Goal: Book appointment/travel/reservation

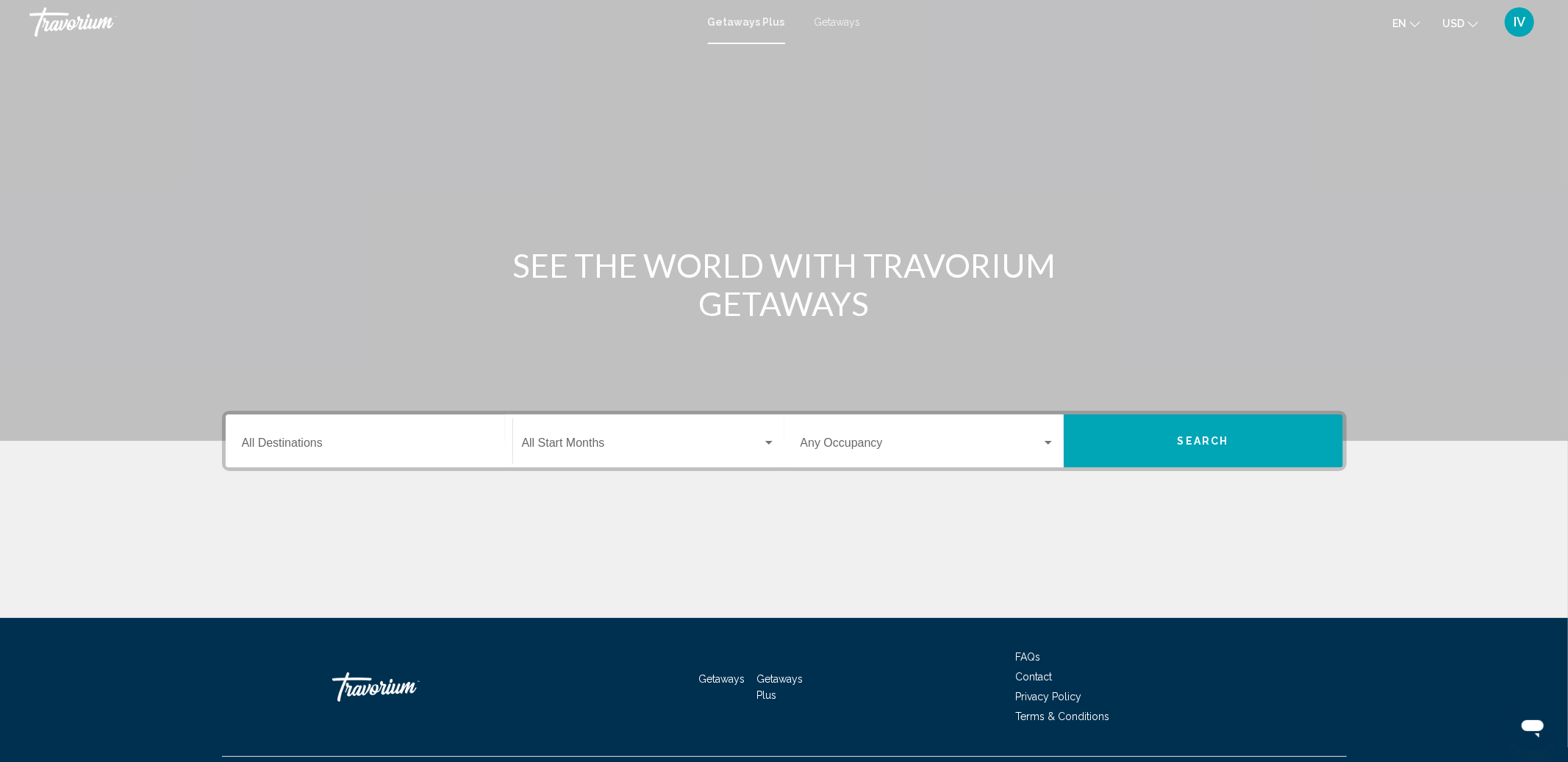
click at [849, 27] on span "Getaways" at bounding box center [837, 21] width 46 height 11
click at [438, 434] on div "Destination All Destinations" at bounding box center [369, 441] width 255 height 46
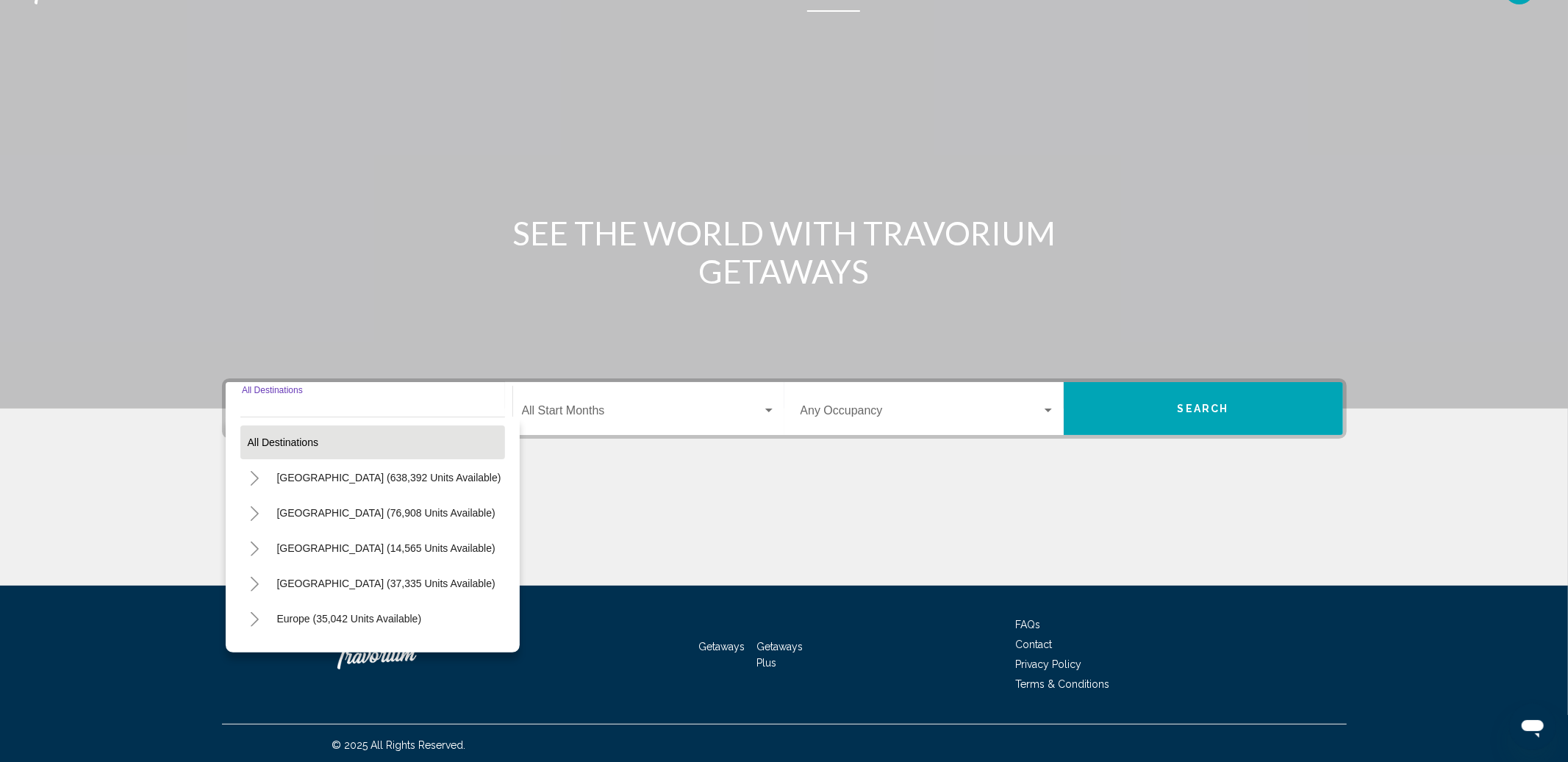
scroll to position [35, 0]
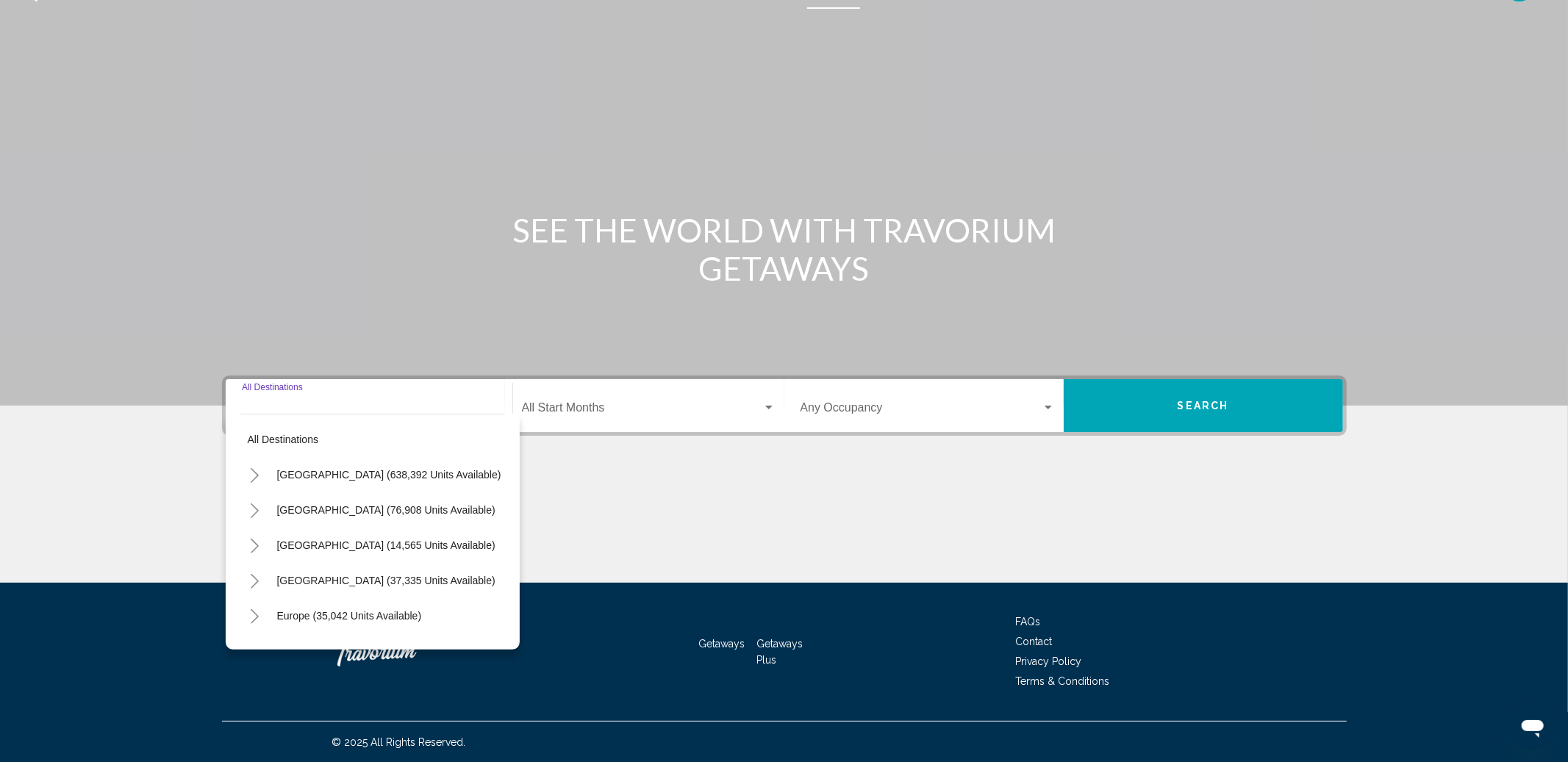
click at [266, 535] on div "[GEOGRAPHIC_DATA] (14,565 units available)" at bounding box center [371, 545] width 263 height 34
click at [285, 539] on span "[GEOGRAPHIC_DATA] (14,565 units available)" at bounding box center [386, 545] width 218 height 11
type input "**********"
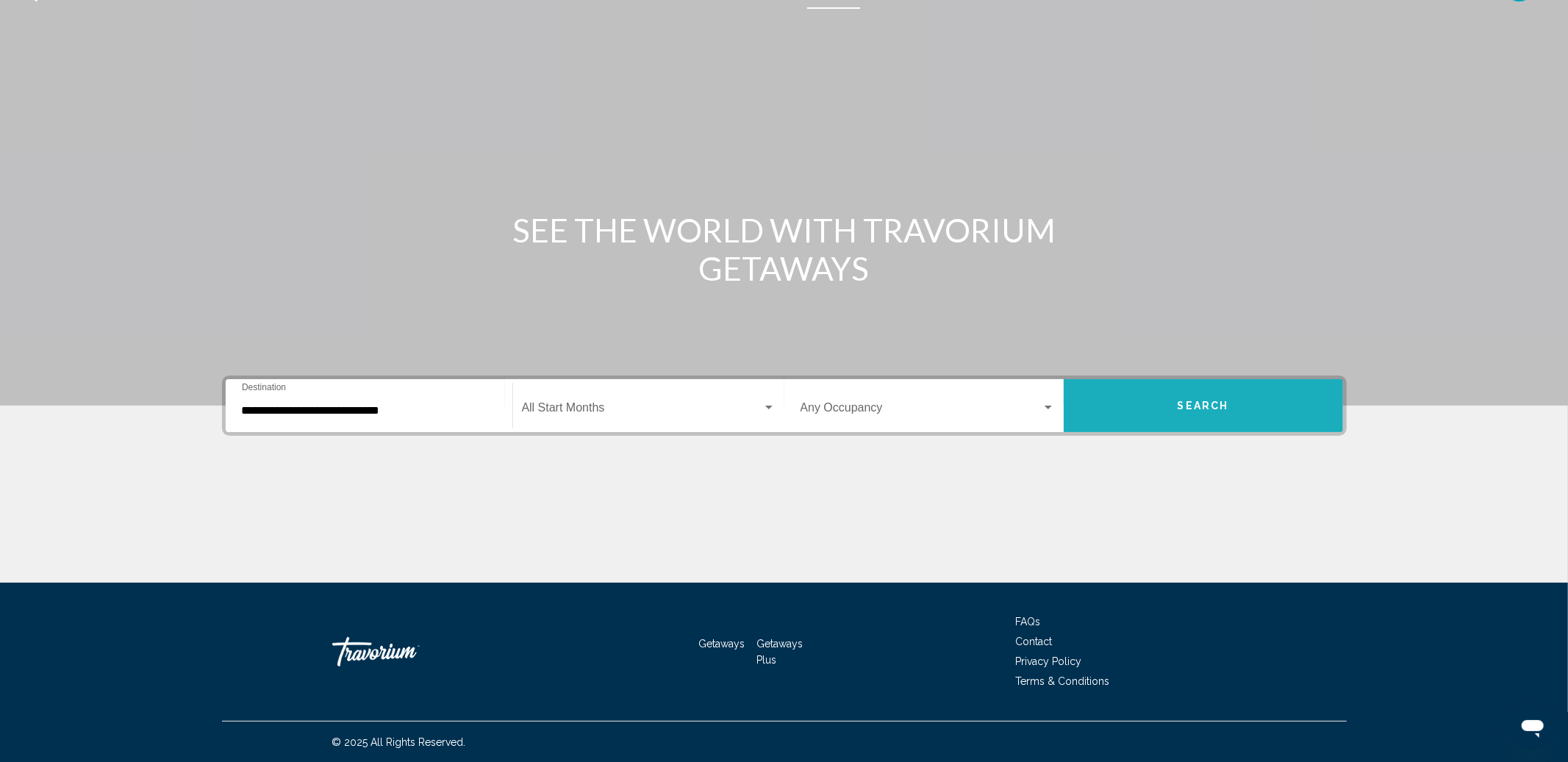
click at [1200, 400] on span "Search" at bounding box center [1203, 406] width 51 height 11
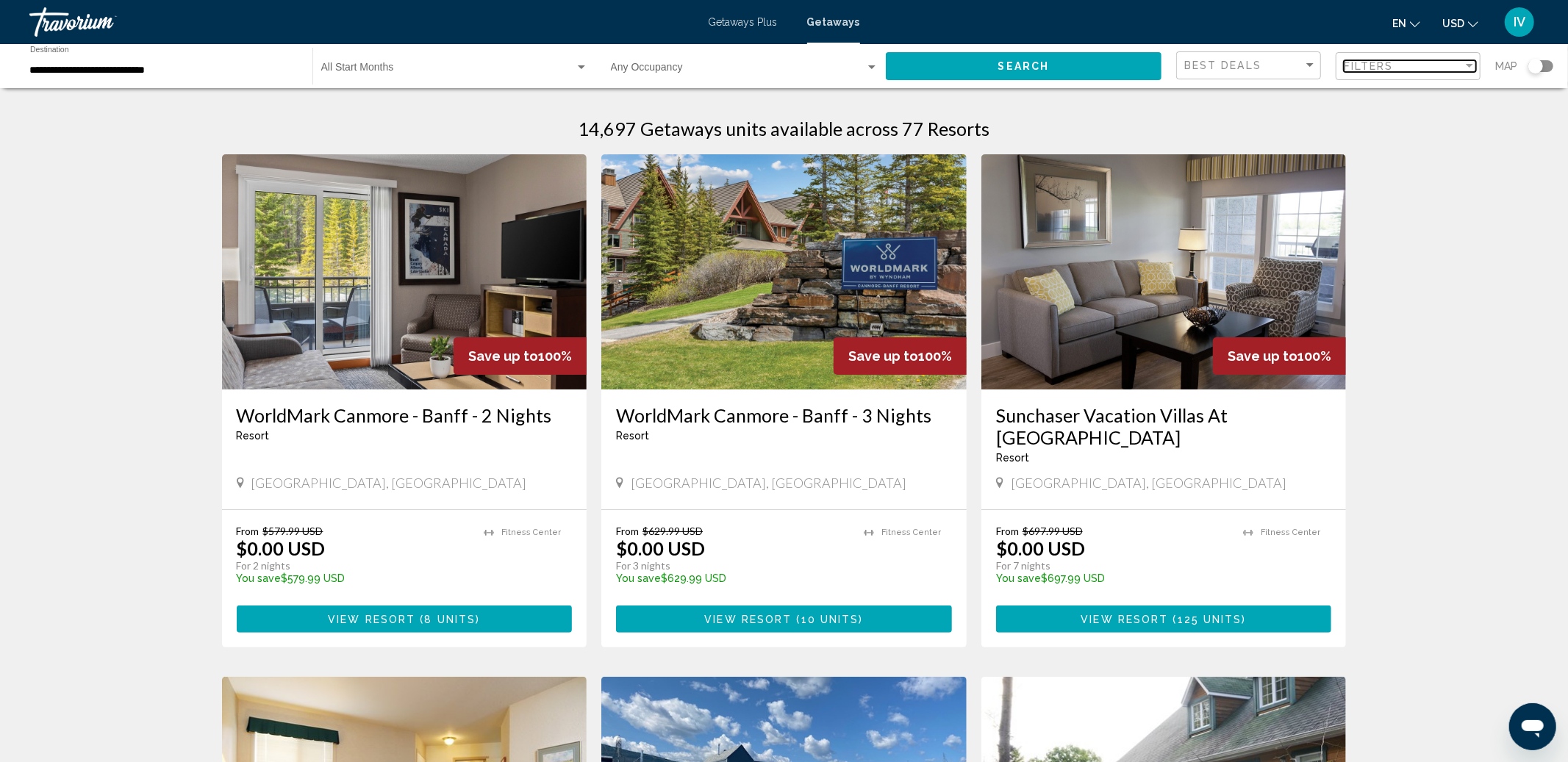
click at [1358, 62] on span "Filters" at bounding box center [1368, 65] width 50 height 11
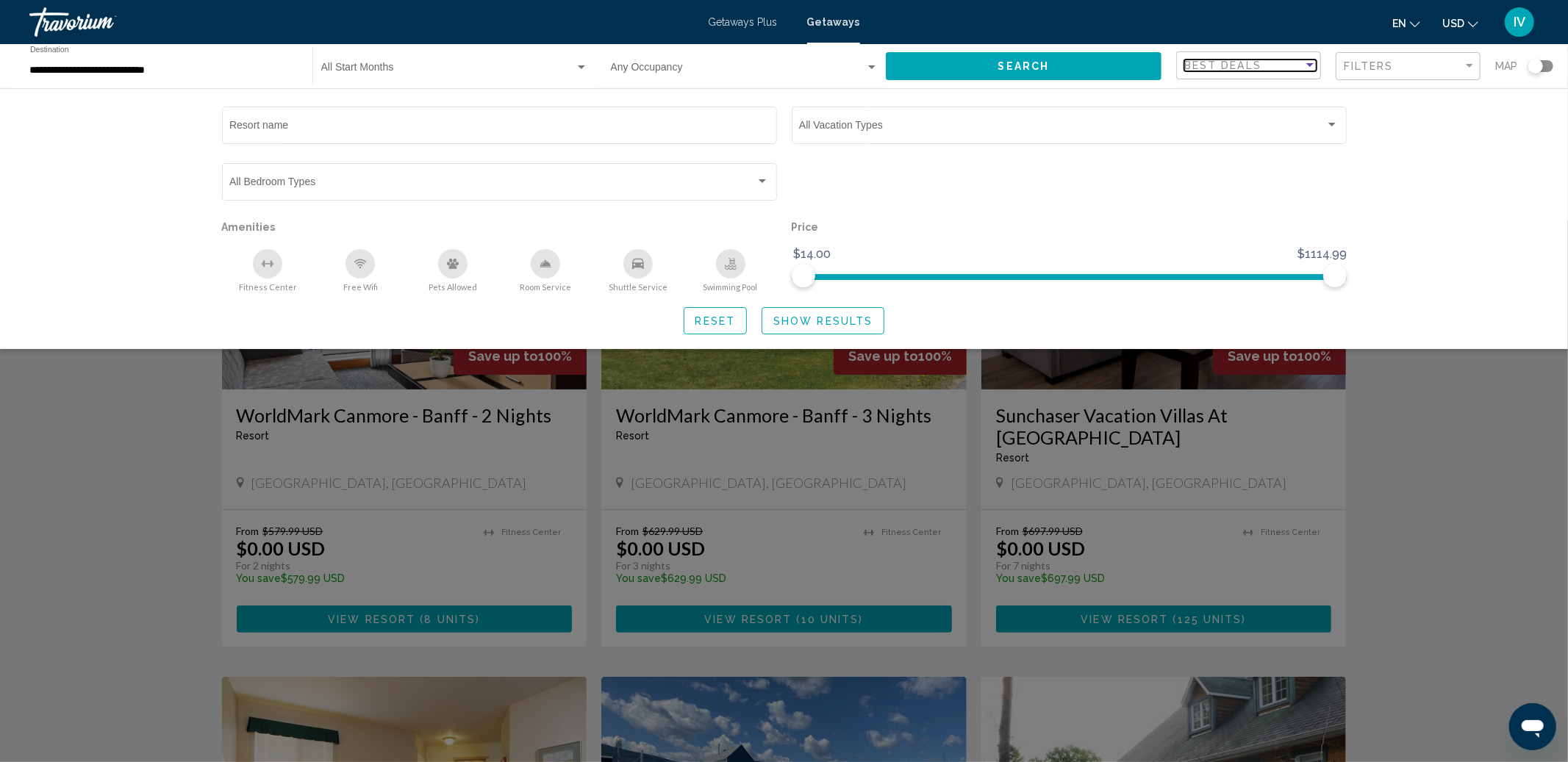
click at [1216, 67] on span "Best Deals" at bounding box center [1222, 65] width 77 height 11
click at [1391, 64] on div at bounding box center [784, 381] width 1568 height 762
click at [1391, 64] on span "Filters" at bounding box center [1368, 65] width 50 height 11
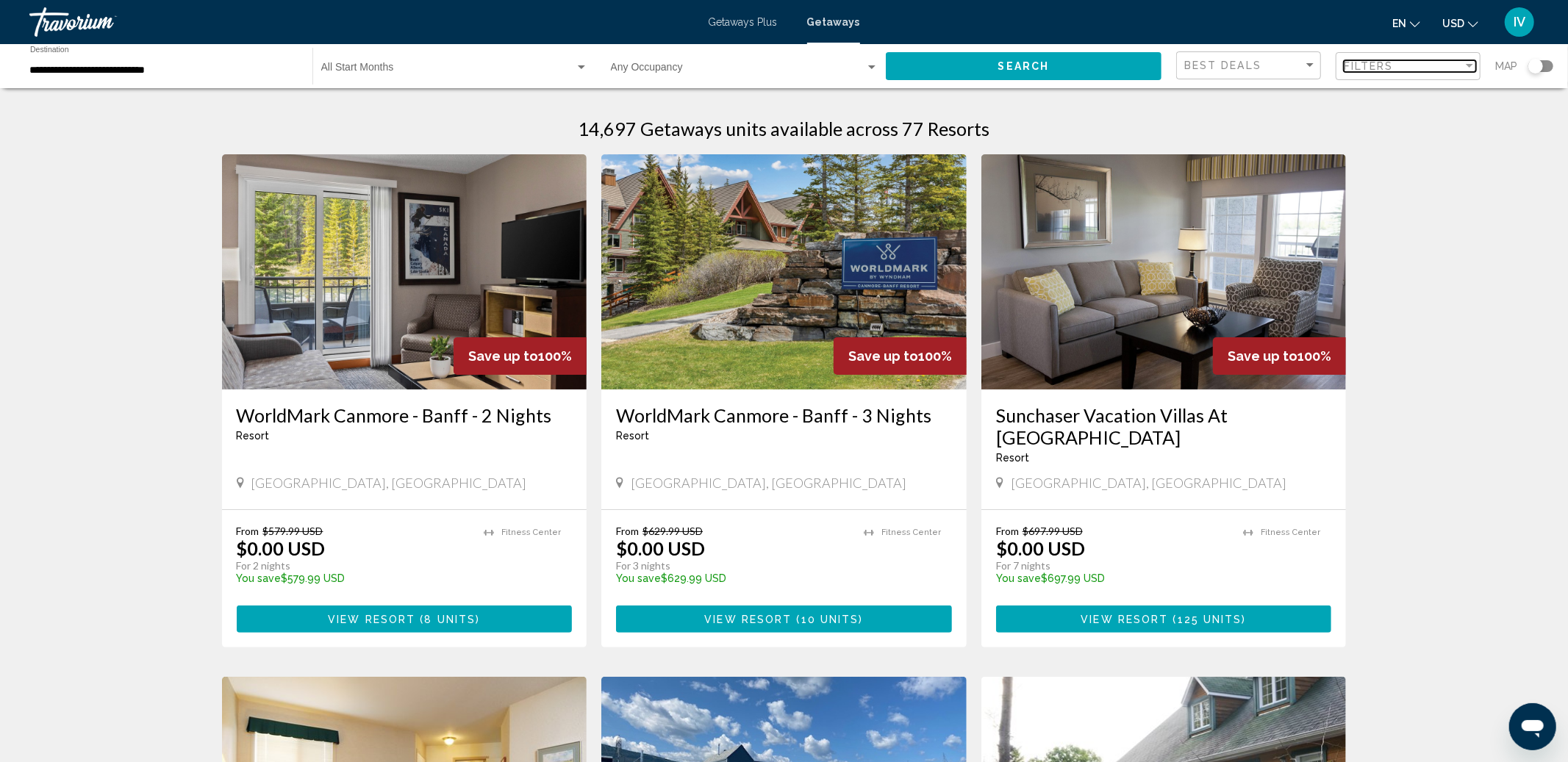
click at [1465, 66] on div "Filter" at bounding box center [1469, 65] width 13 height 11
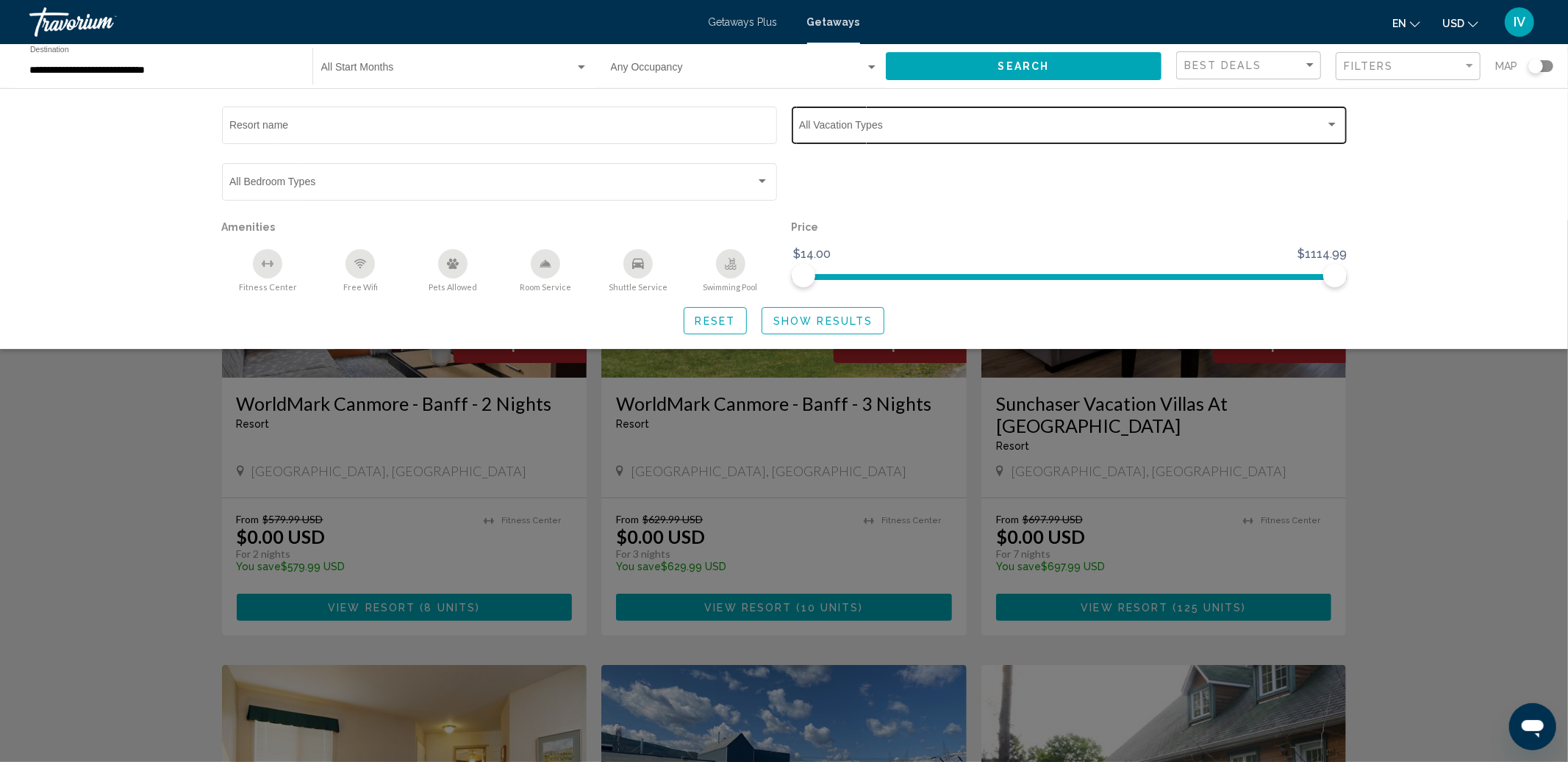
click at [1042, 133] on span "Search widget" at bounding box center [1062, 127] width 526 height 11
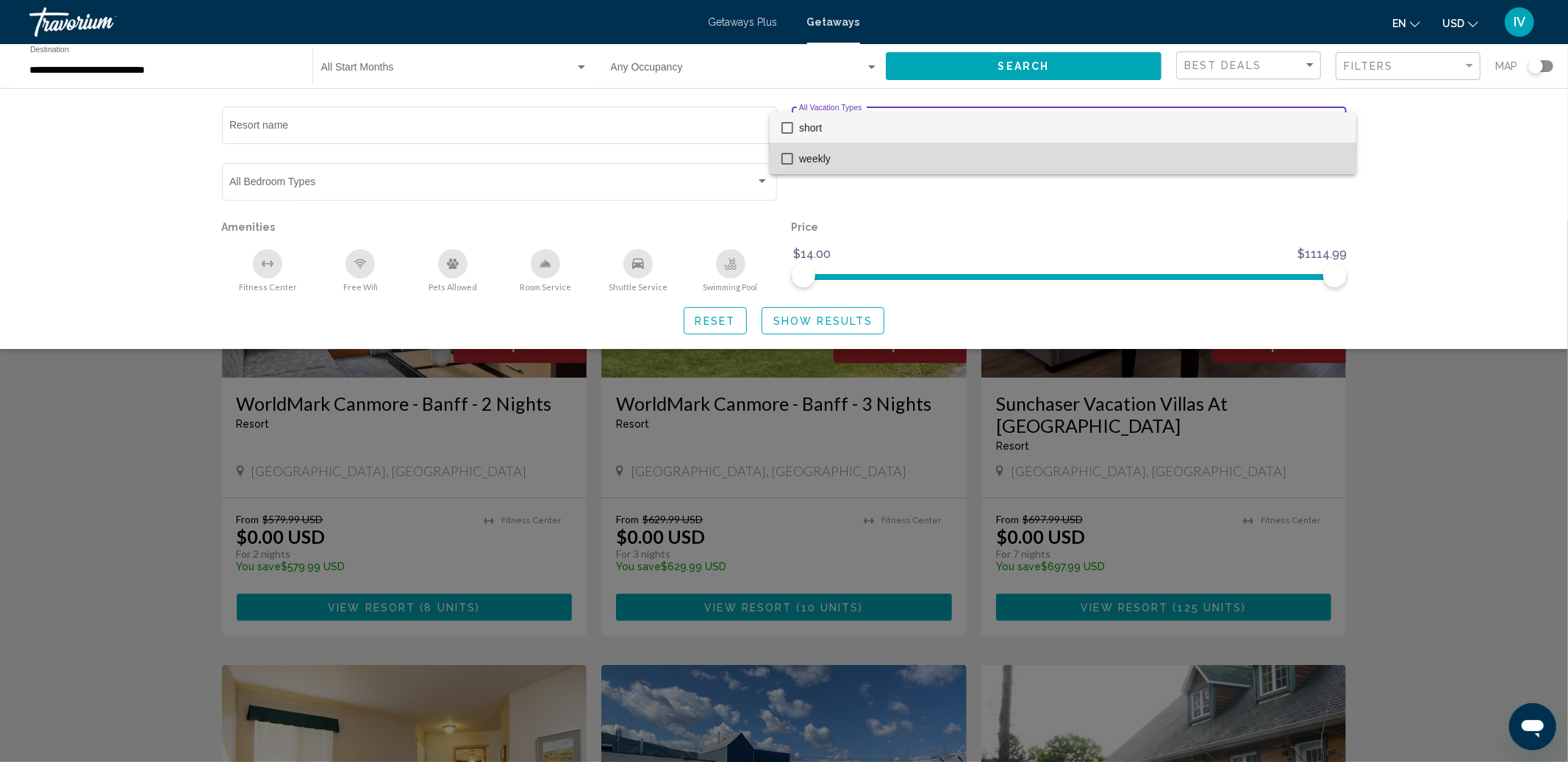
click at [785, 162] on mat-pseudo-checkbox at bounding box center [787, 158] width 11 height 11
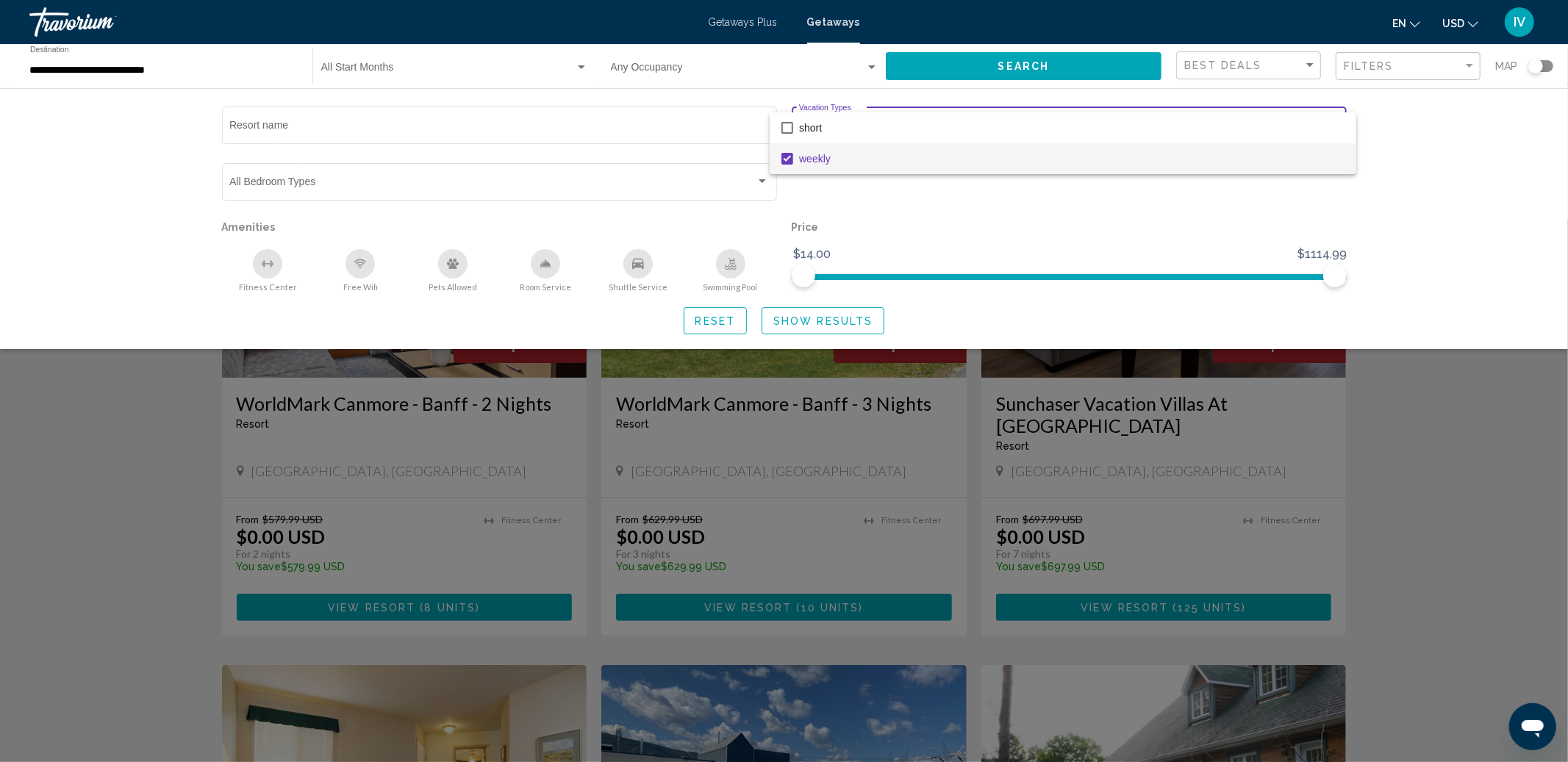
click at [836, 322] on div at bounding box center [784, 381] width 1568 height 762
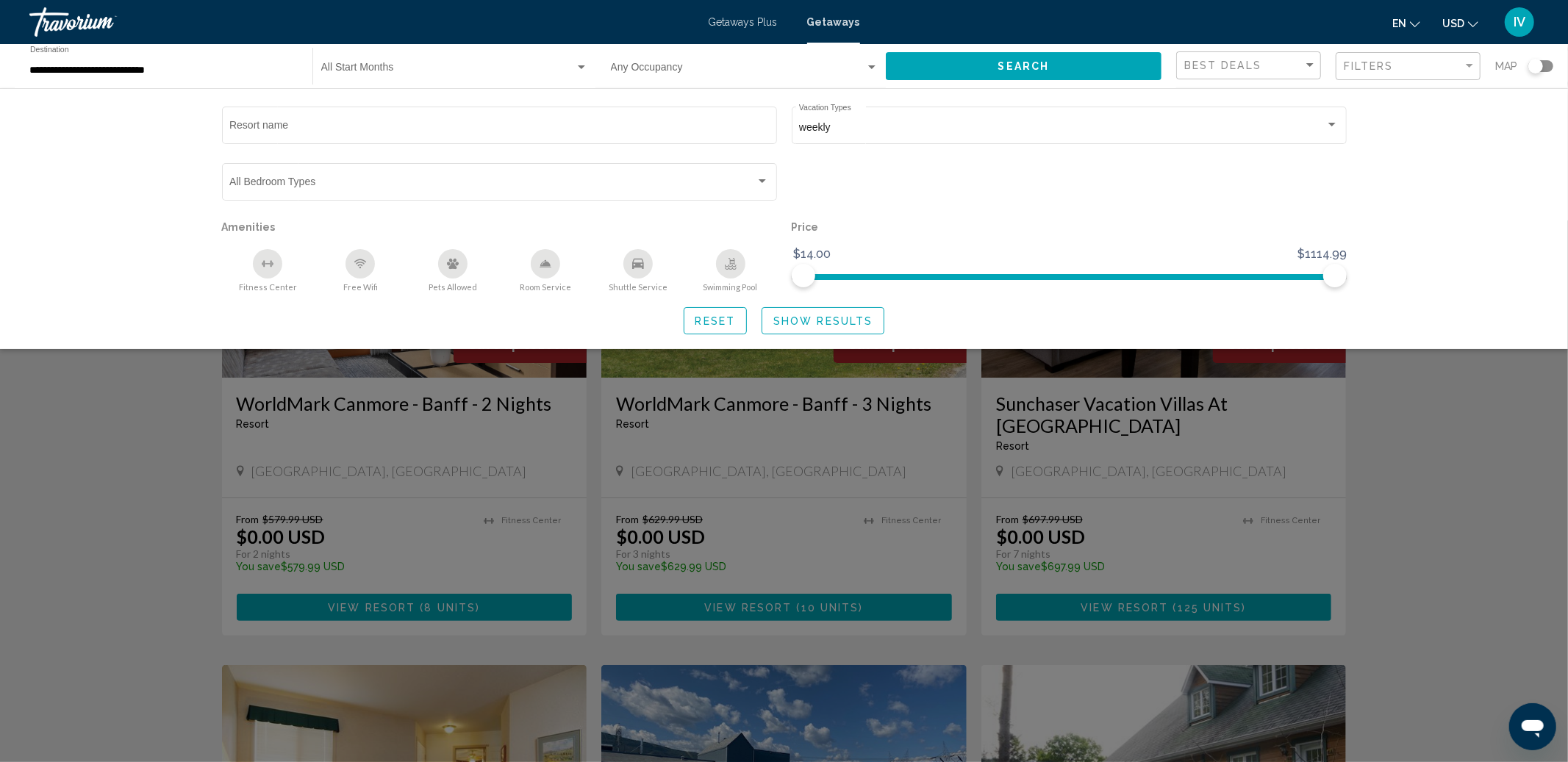
click at [833, 322] on span "Show Results" at bounding box center [823, 321] width 99 height 11
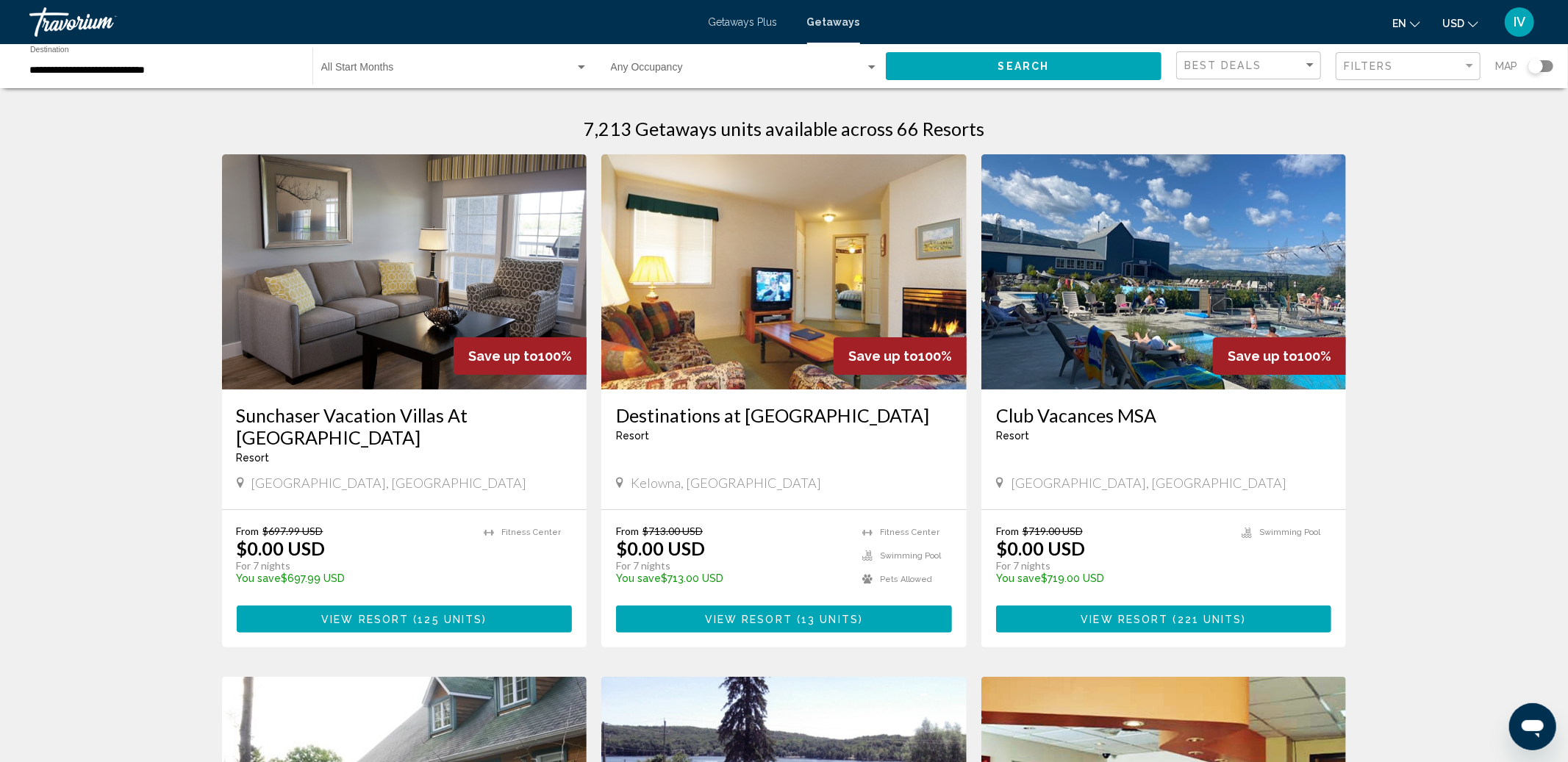
click at [1548, 63] on div "Search widget" at bounding box center [1541, 65] width 25 height 11
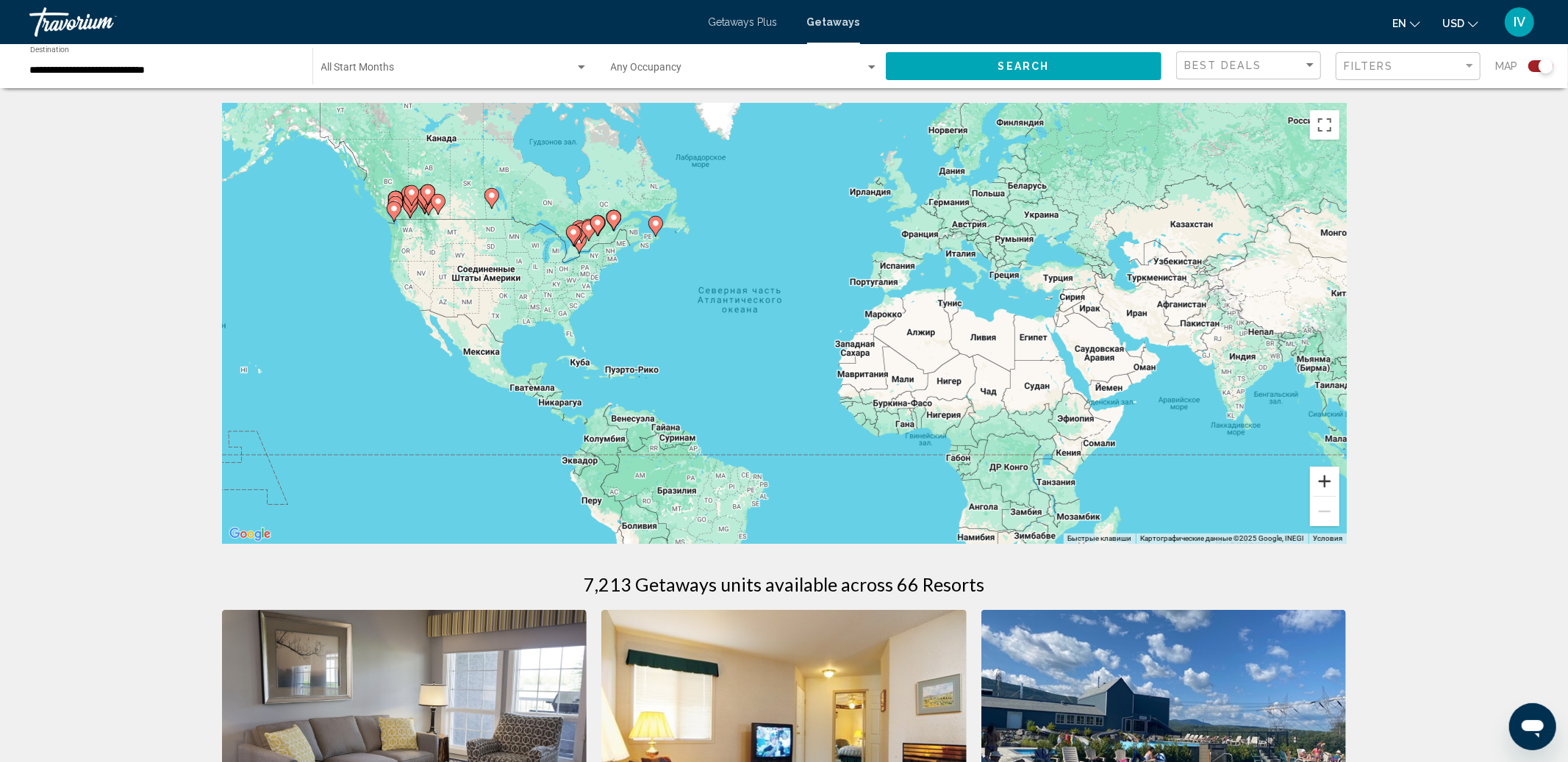
click at [1328, 470] on button "Увеличить" at bounding box center [1324, 481] width 29 height 29
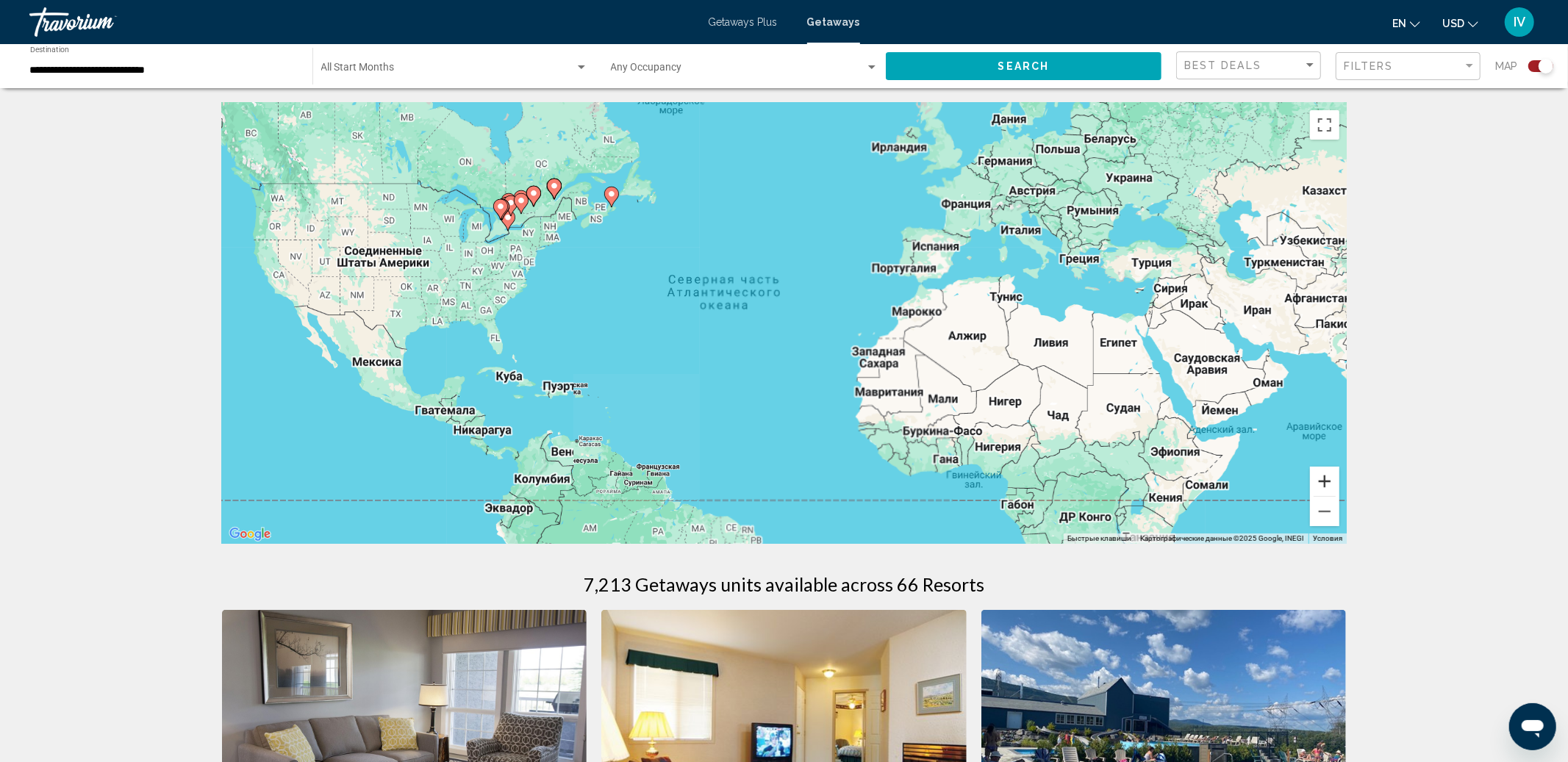
click at [1328, 470] on button "Увеличить" at bounding box center [1324, 481] width 29 height 29
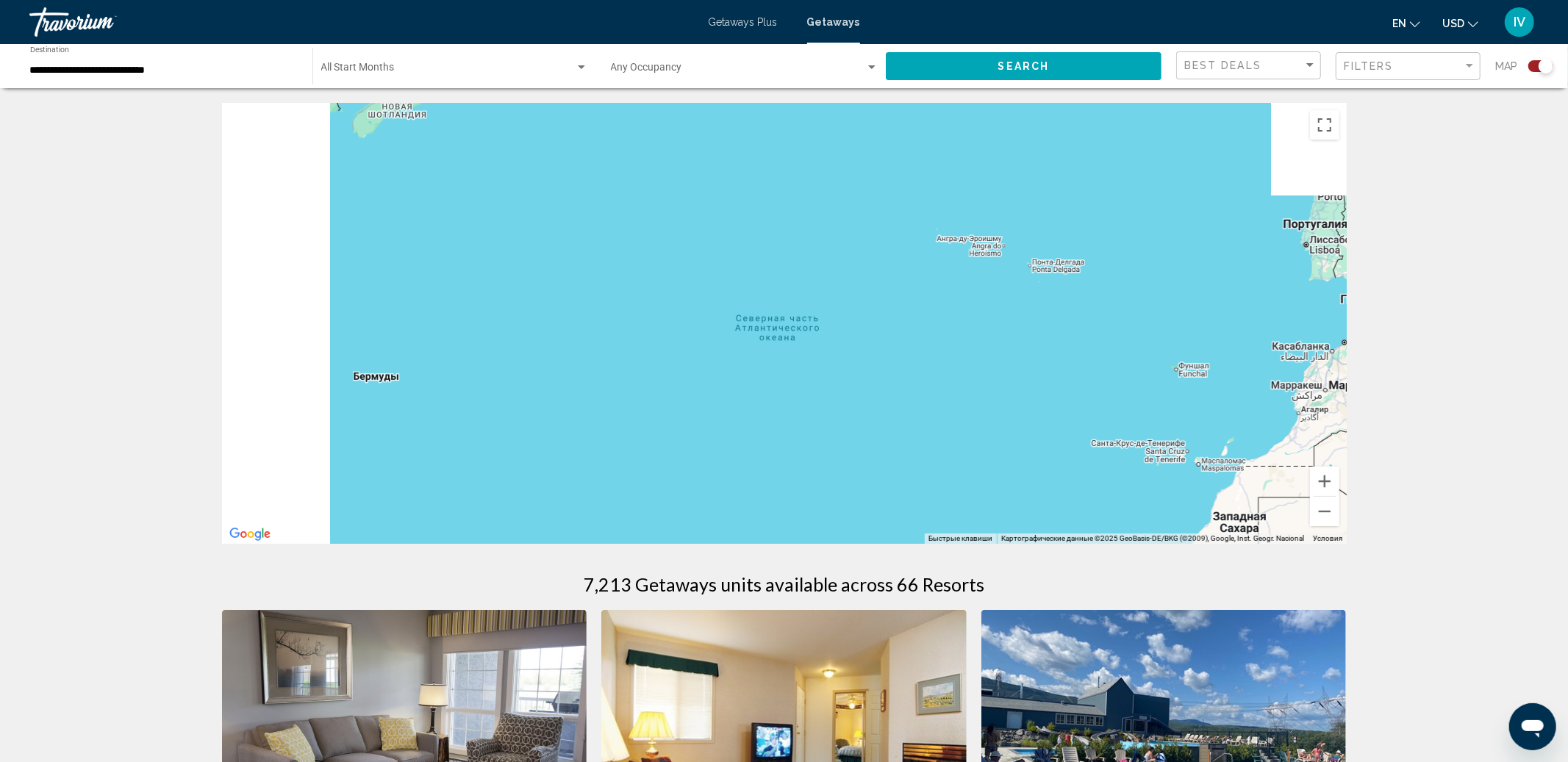
drag, startPoint x: 570, startPoint y: 316, endPoint x: 740, endPoint y: 392, distance: 186.2
click at [765, 417] on div "Main content" at bounding box center [784, 323] width 1124 height 441
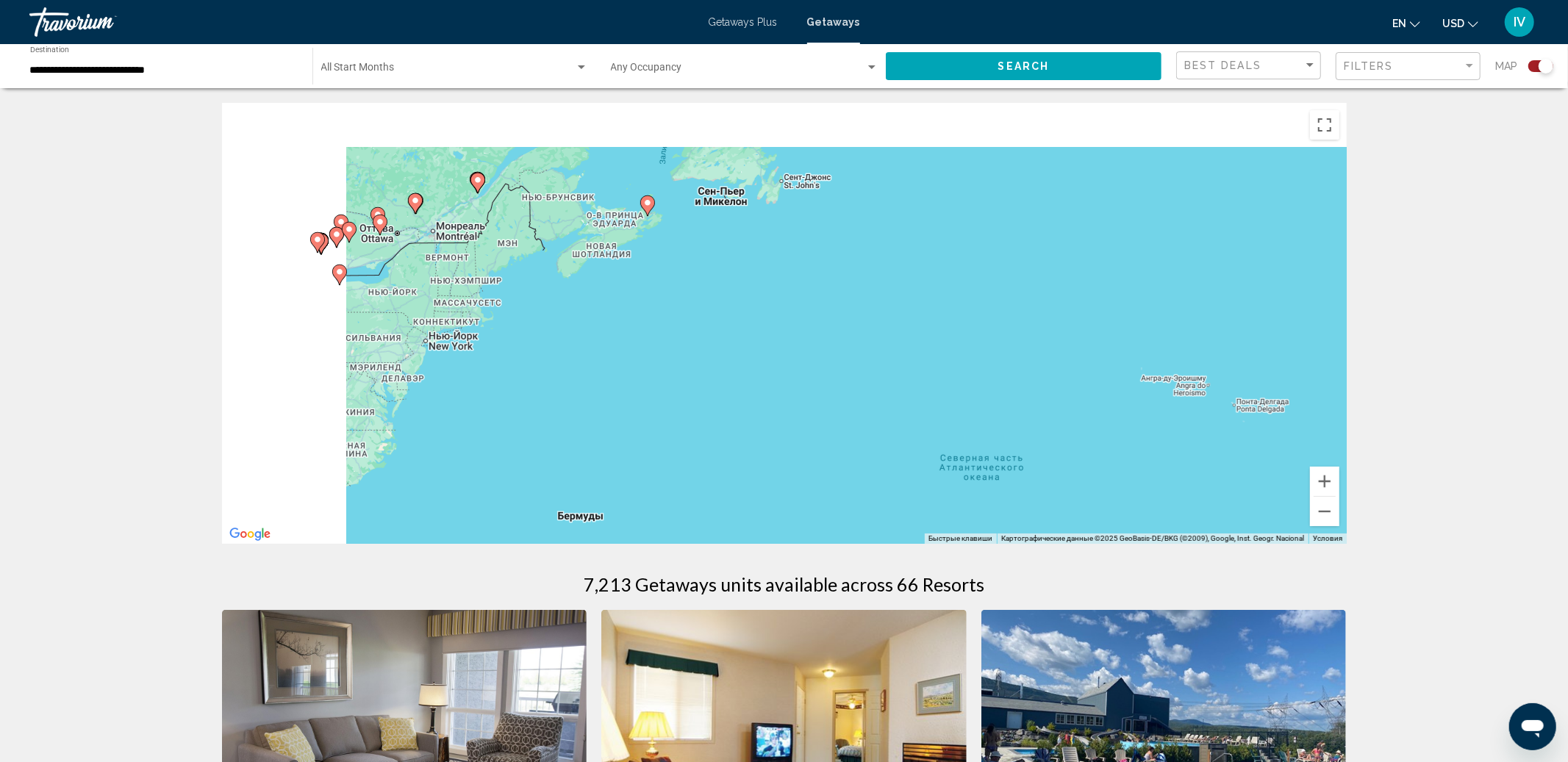
drag, startPoint x: 504, startPoint y: 261, endPoint x: 762, endPoint y: 395, distance: 290.7
click at [784, 412] on div "Чтобы активировать перетаскивание с помощью клавиатуры, нажмите Alt + Ввод. Пос…" at bounding box center [784, 323] width 1124 height 441
